Goal: Information Seeking & Learning: Learn about a topic

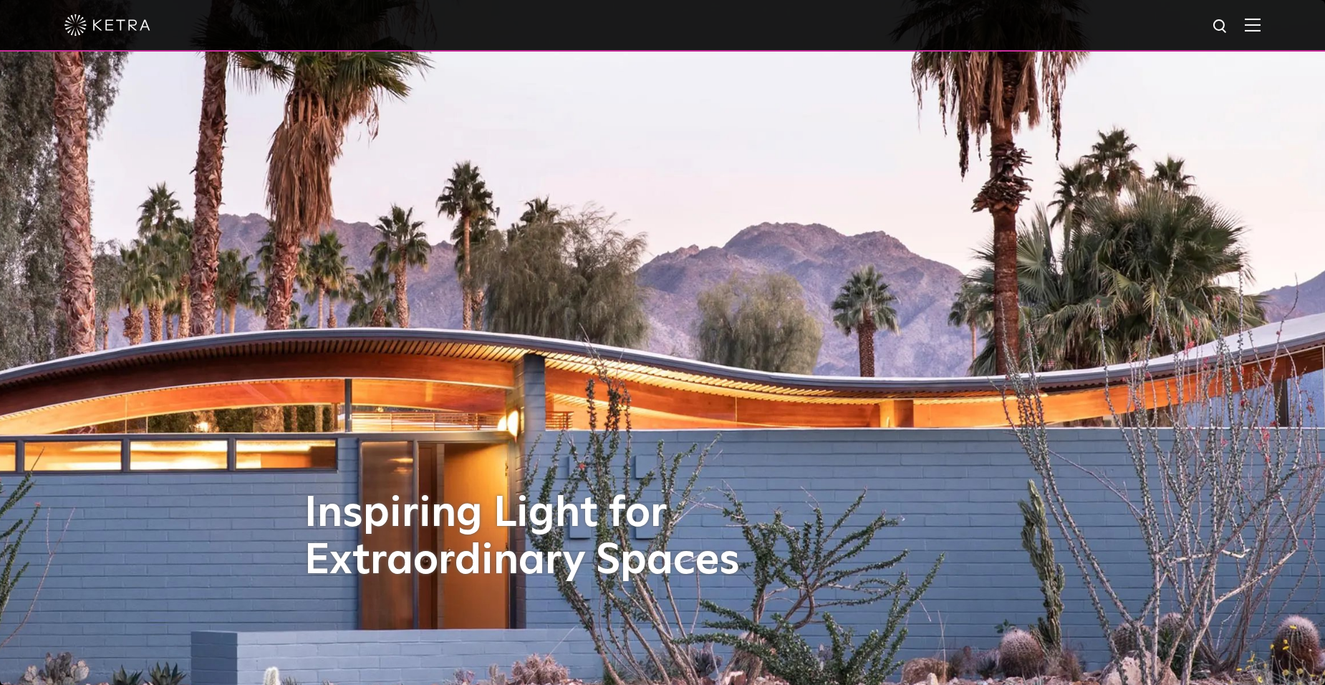
click at [1260, 28] on img at bounding box center [1253, 25] width 16 height 14
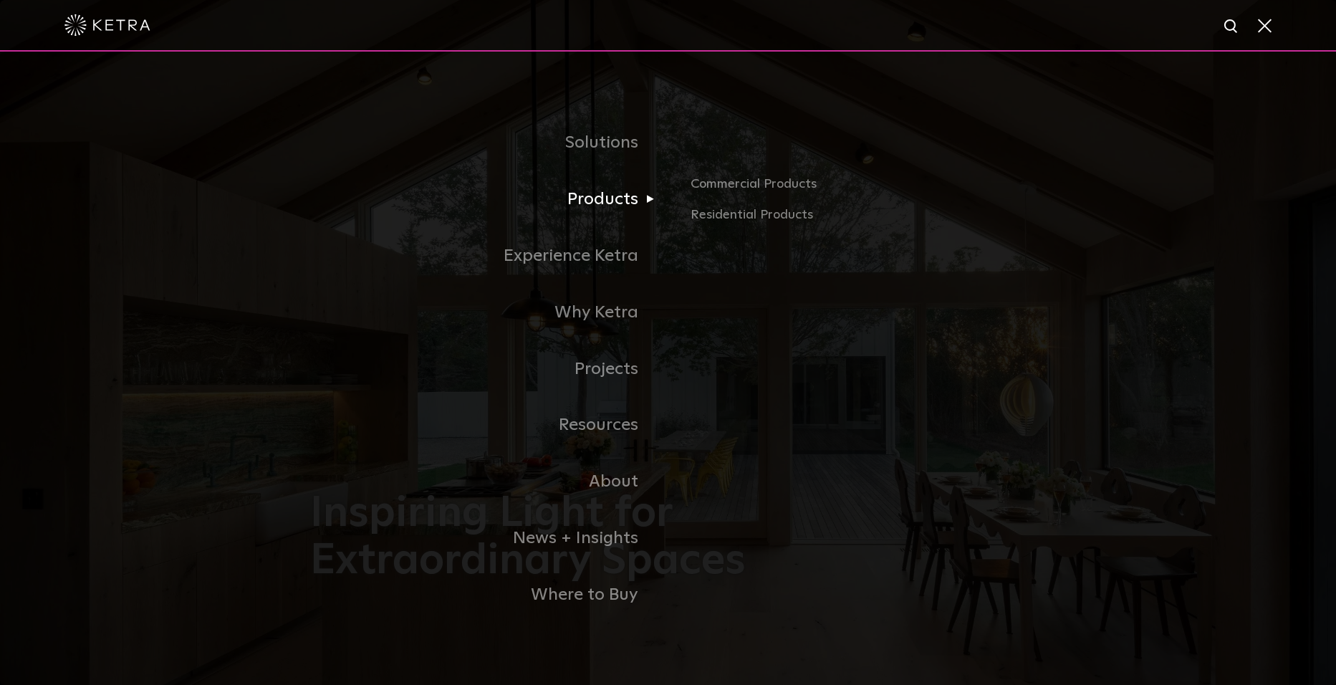
click at [619, 200] on link "Products" at bounding box center [489, 199] width 358 height 57
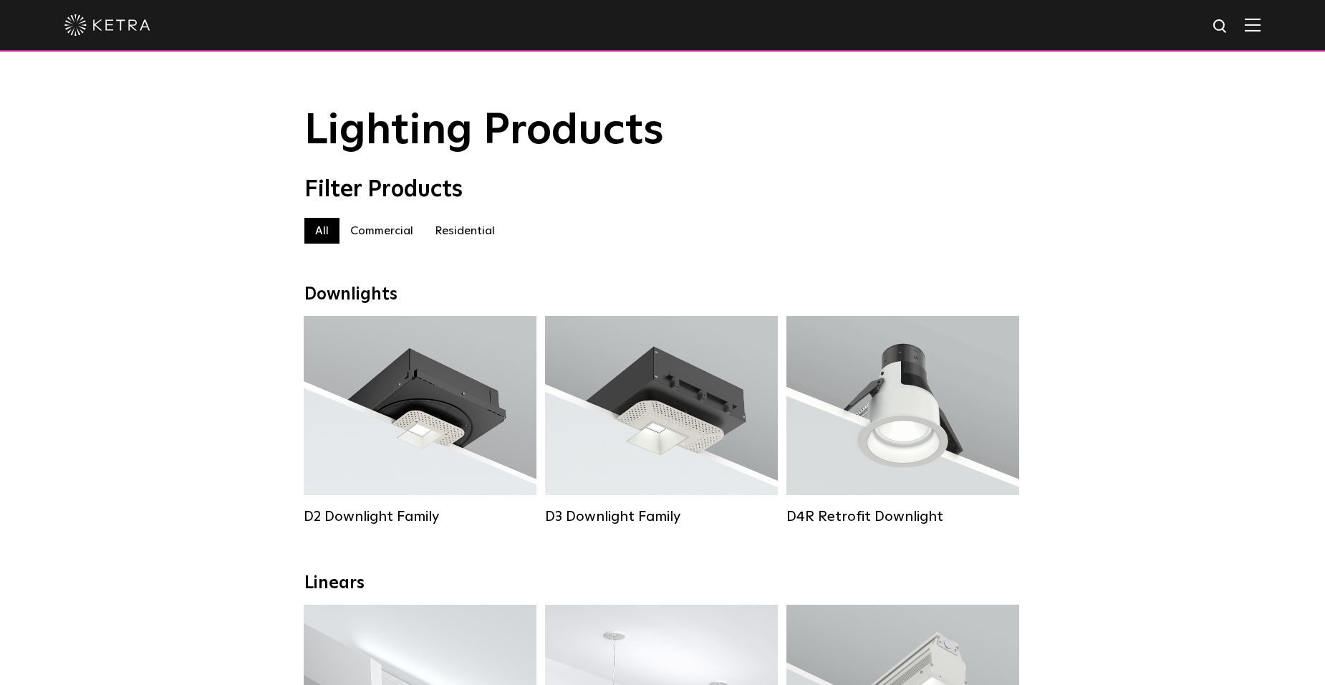
click at [377, 236] on label "Commercial" at bounding box center [381, 231] width 84 height 26
click at [372, 236] on label "Commercial" at bounding box center [381, 231] width 84 height 26
click at [453, 233] on label "Residential" at bounding box center [465, 231] width 82 height 26
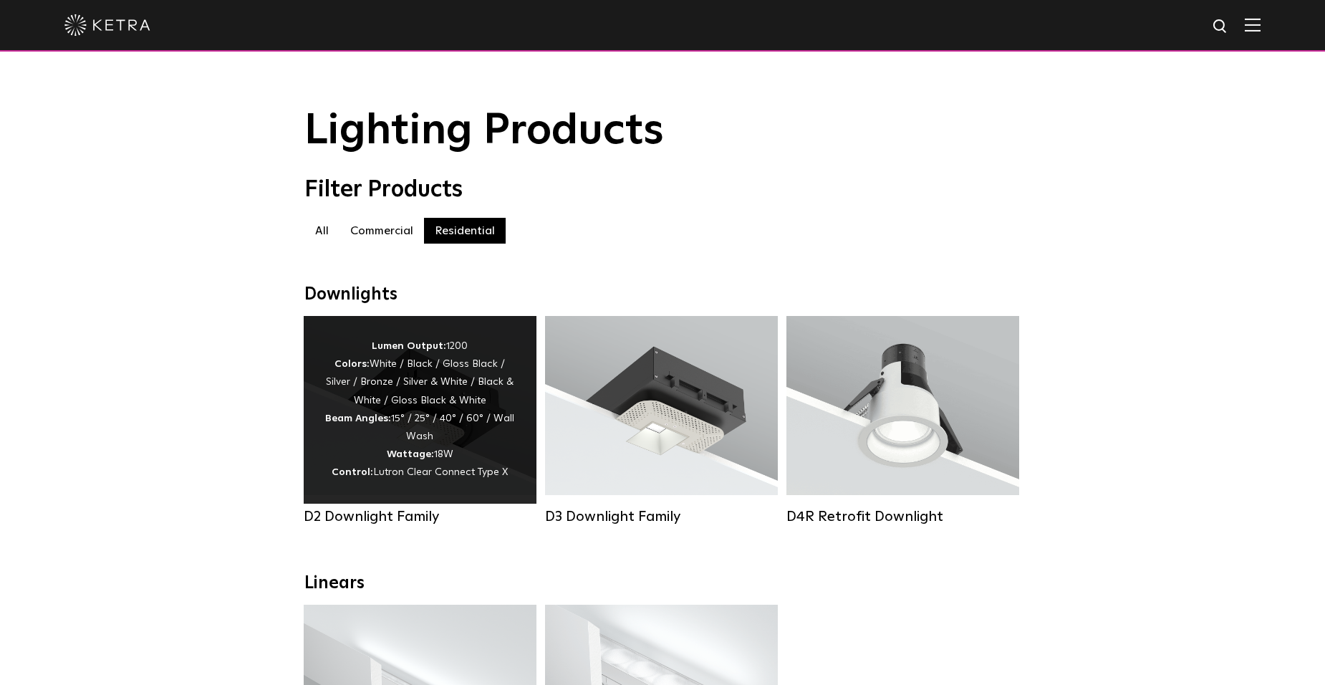
click at [405, 477] on span "Lutron Clear Connect Type X" at bounding box center [440, 472] width 135 height 10
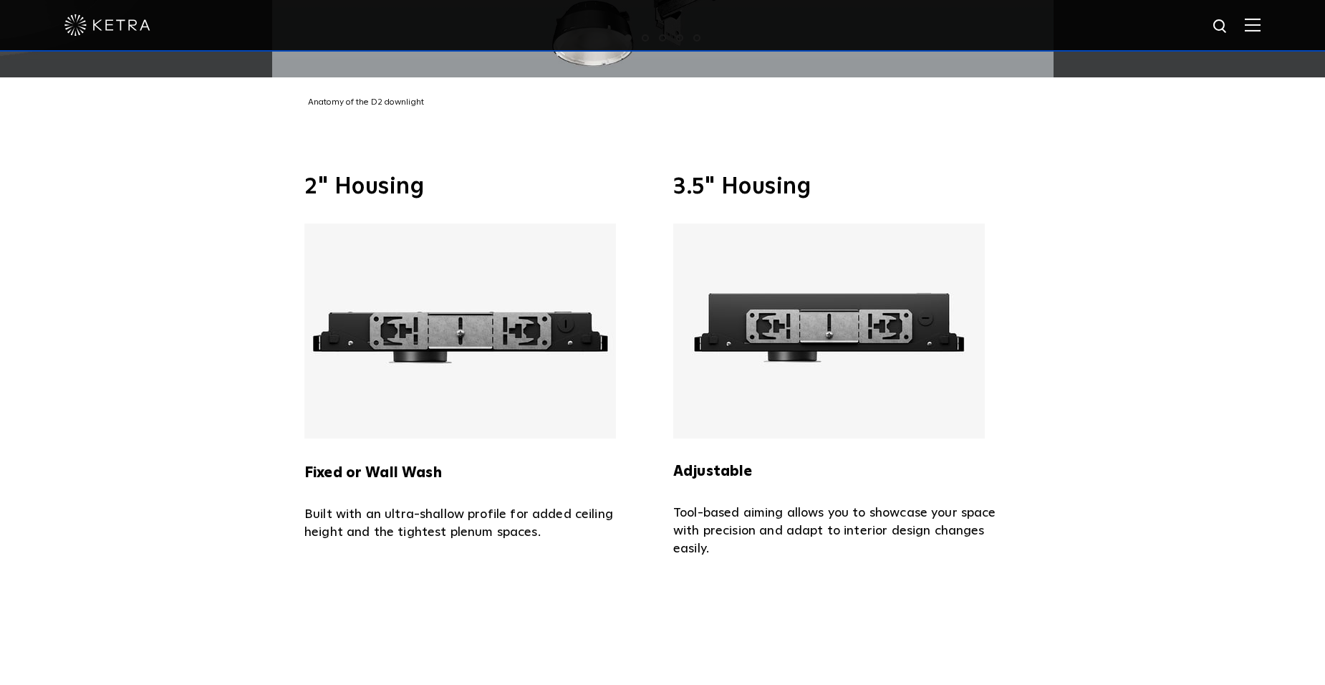
scroll to position [3222, 0]
